Goal: Task Accomplishment & Management: Use online tool/utility

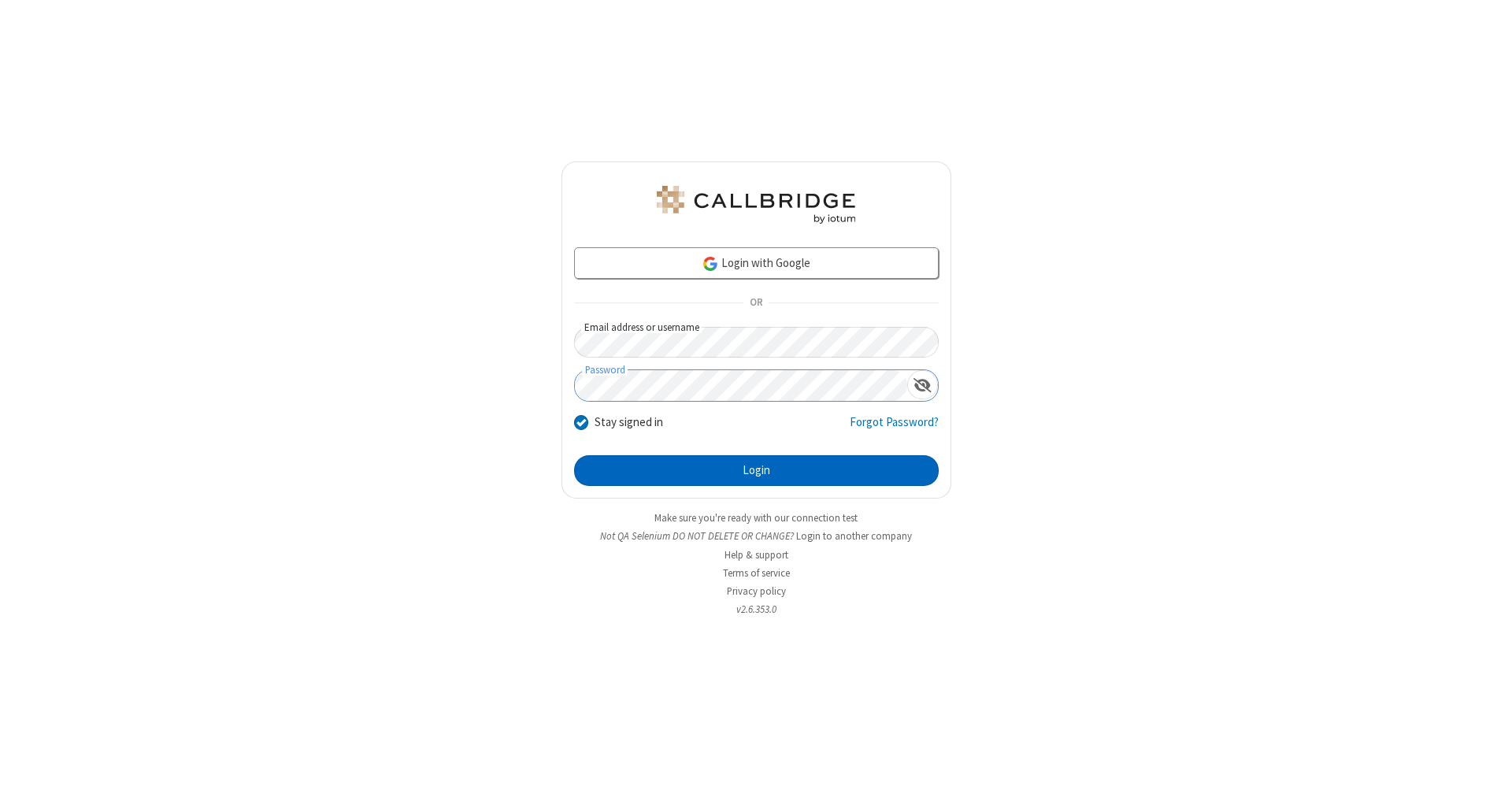
click at [756, 471] on button "Login" at bounding box center [756, 471] width 364 height 32
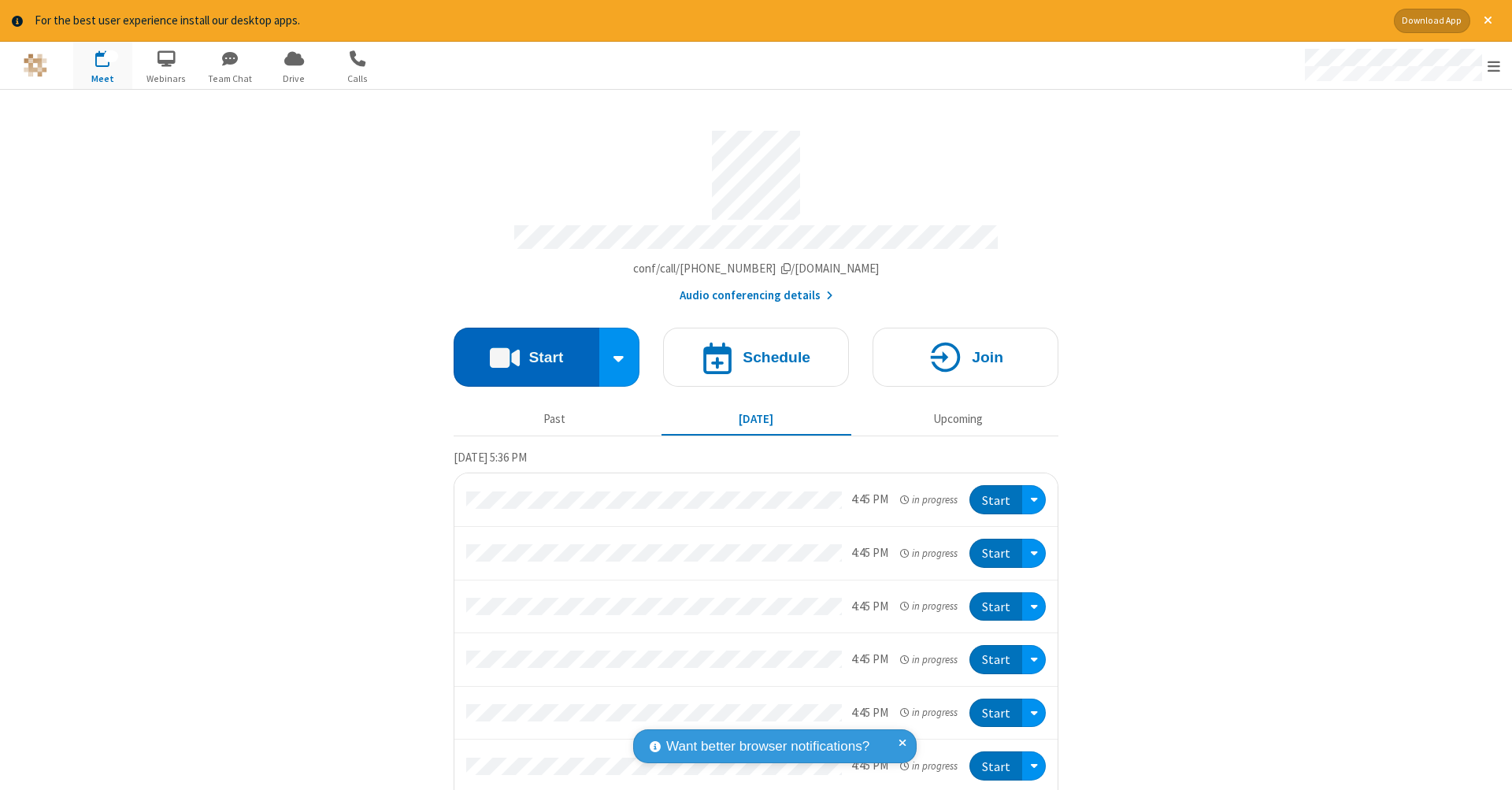
click at [519, 349] on button "Start" at bounding box center [526, 357] width 145 height 59
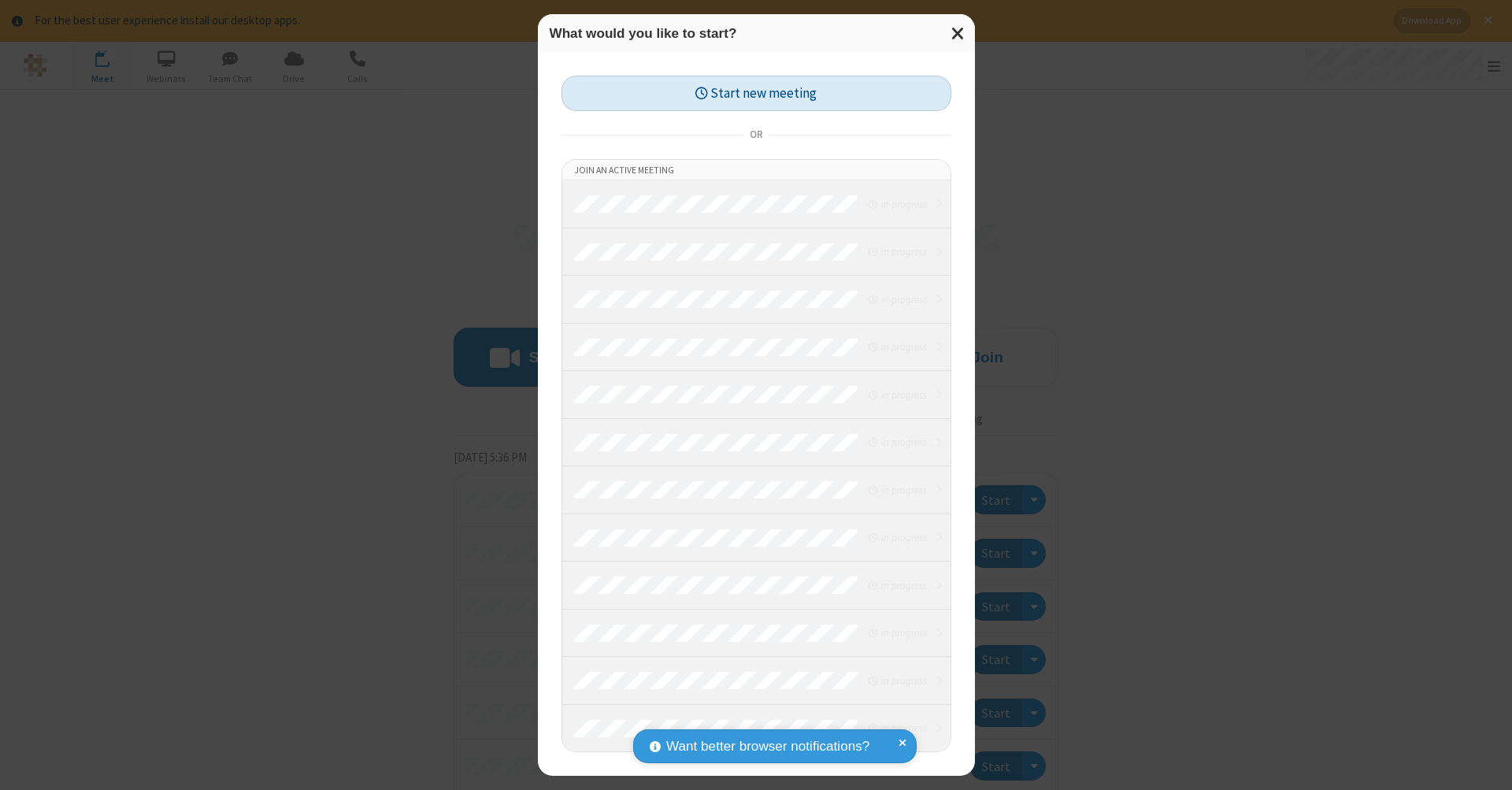
click at [756, 93] on button "Start new meeting" at bounding box center [756, 93] width 390 height 35
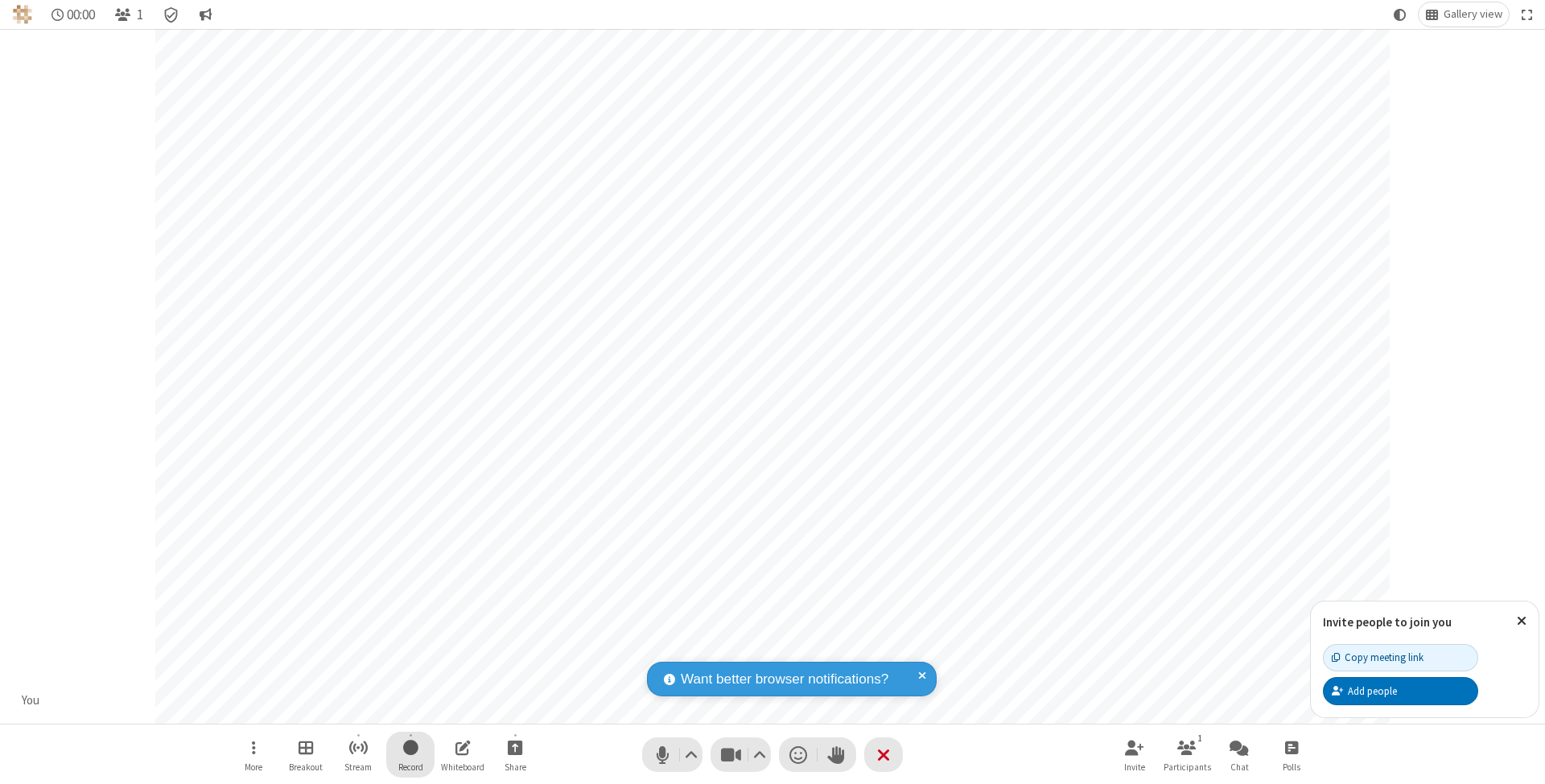
click at [410, 754] on span "Start recording" at bounding box center [410, 748] width 15 height 20
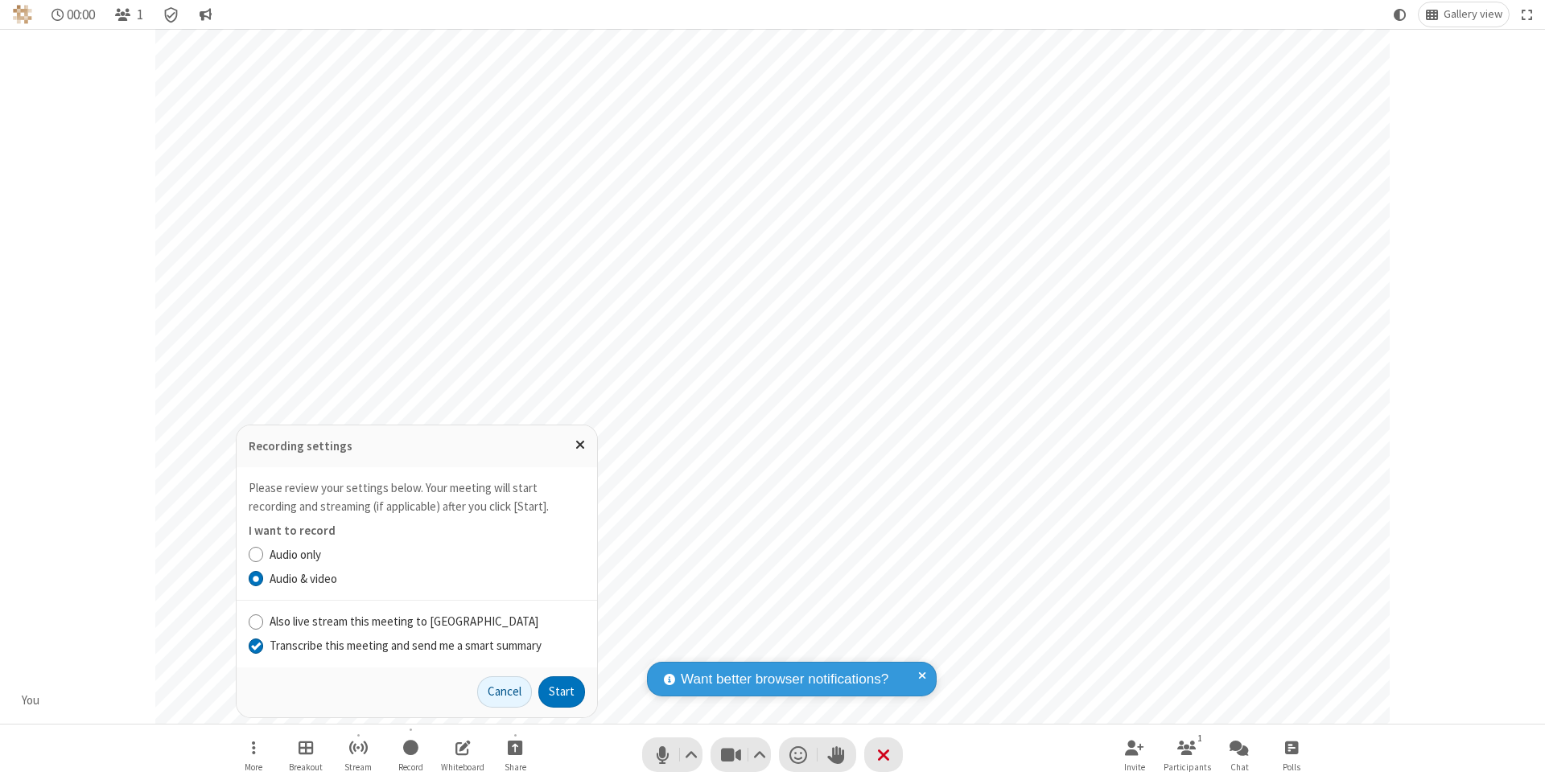
click at [255, 645] on input "Transcribe this meeting and send me a smart summary" at bounding box center [256, 645] width 15 height 17
click at [561, 692] on button "Start" at bounding box center [561, 693] width 47 height 33
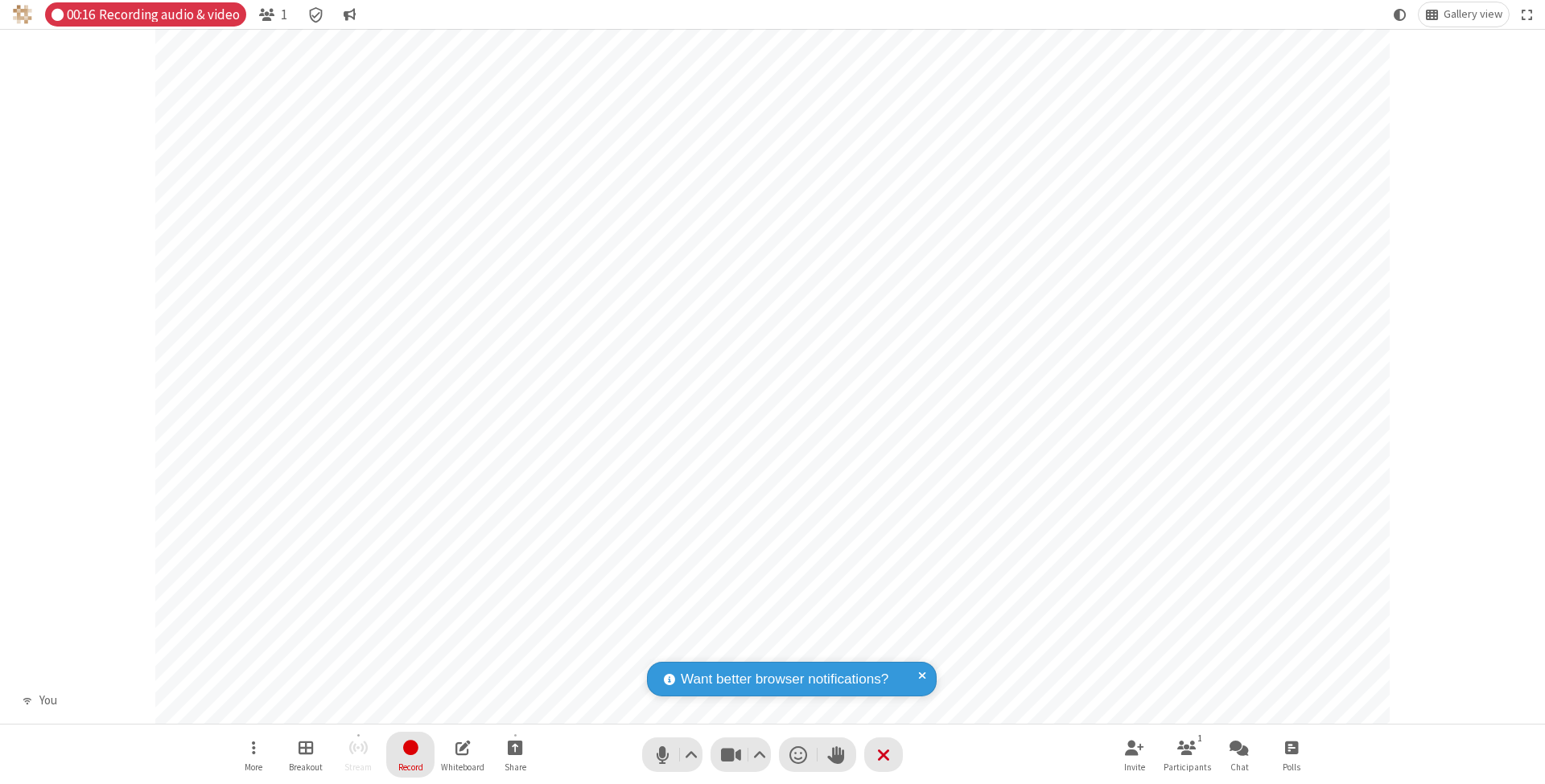
click at [410, 754] on span "Stop recording" at bounding box center [409, 748] width 19 height 22
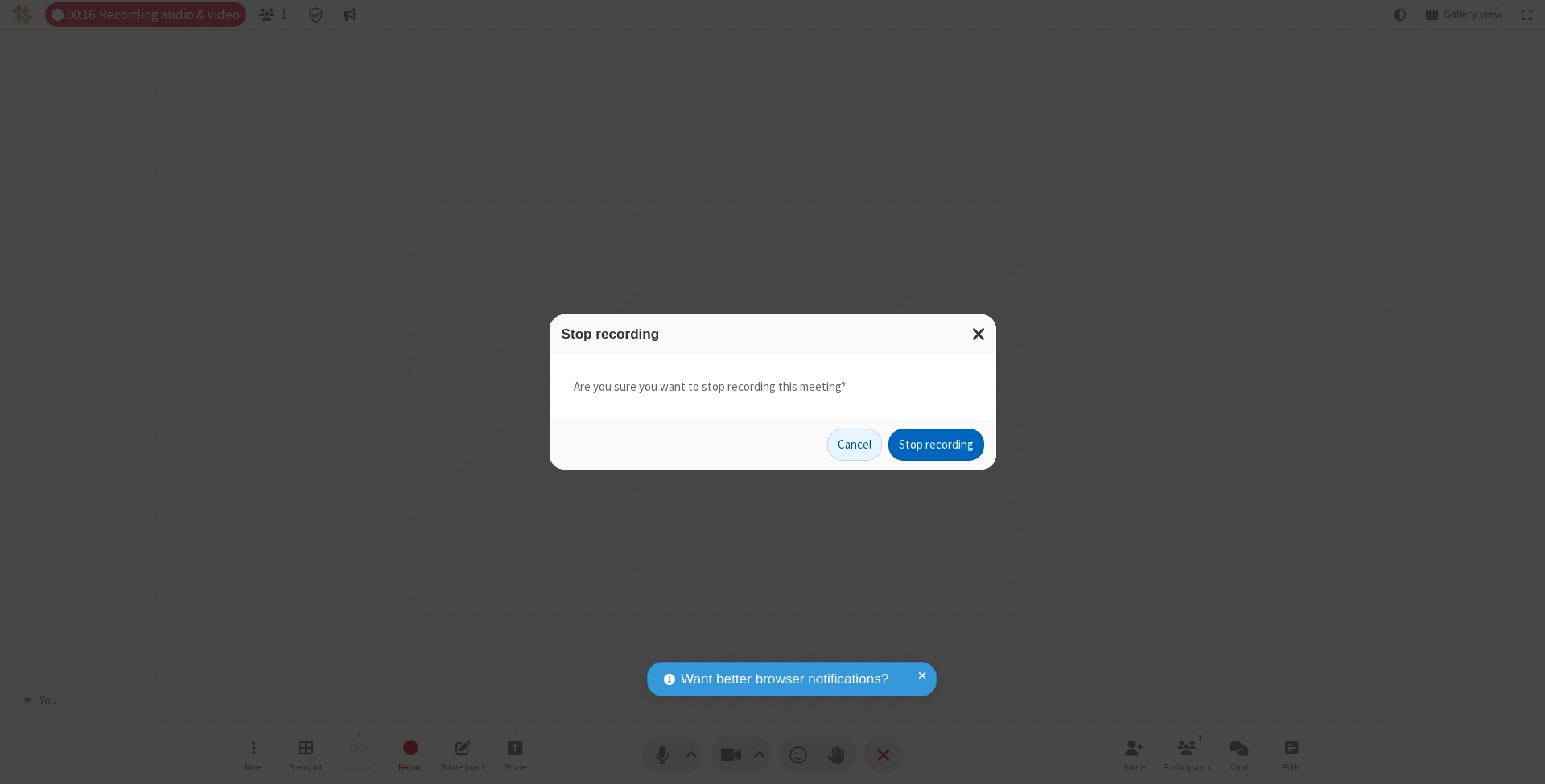
click at [936, 444] on button "Stop recording" at bounding box center [936, 445] width 96 height 33
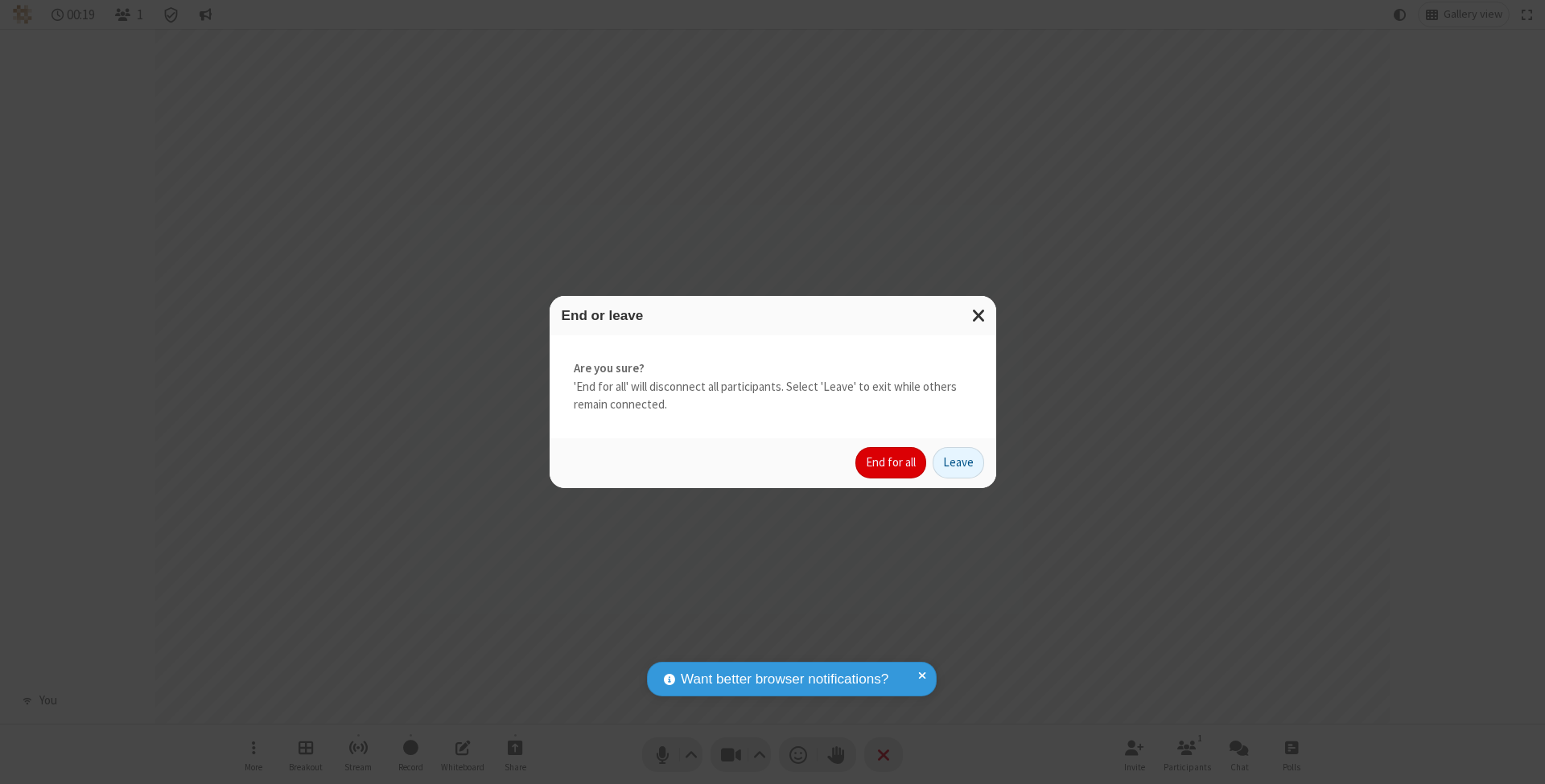
click at [891, 462] on button "End for all" at bounding box center [890, 464] width 71 height 33
